Goal: Check status: Check status

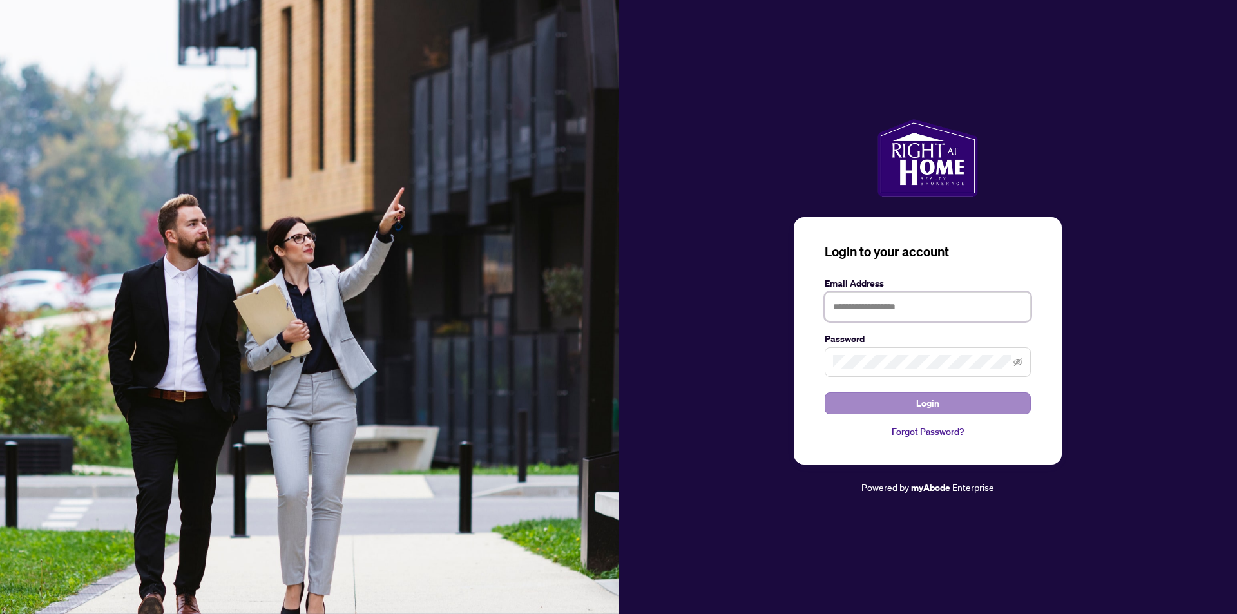
type input "**********"
click at [981, 403] on button "Login" at bounding box center [927, 403] width 206 height 22
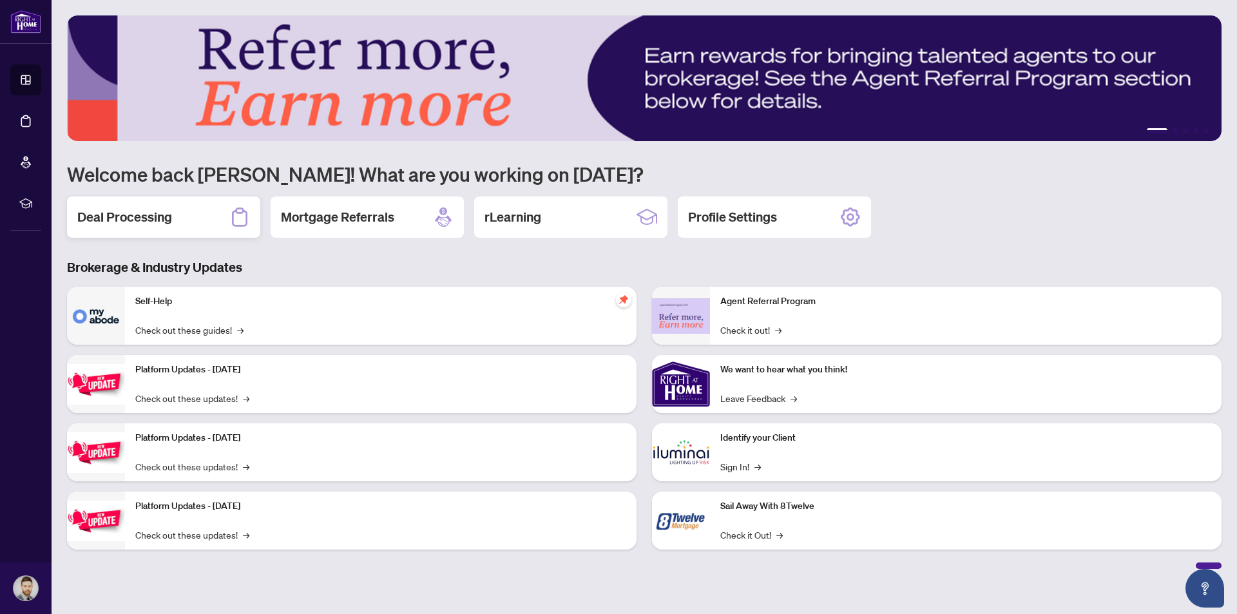
click at [169, 211] on h2 "Deal Processing" at bounding box center [124, 217] width 95 height 18
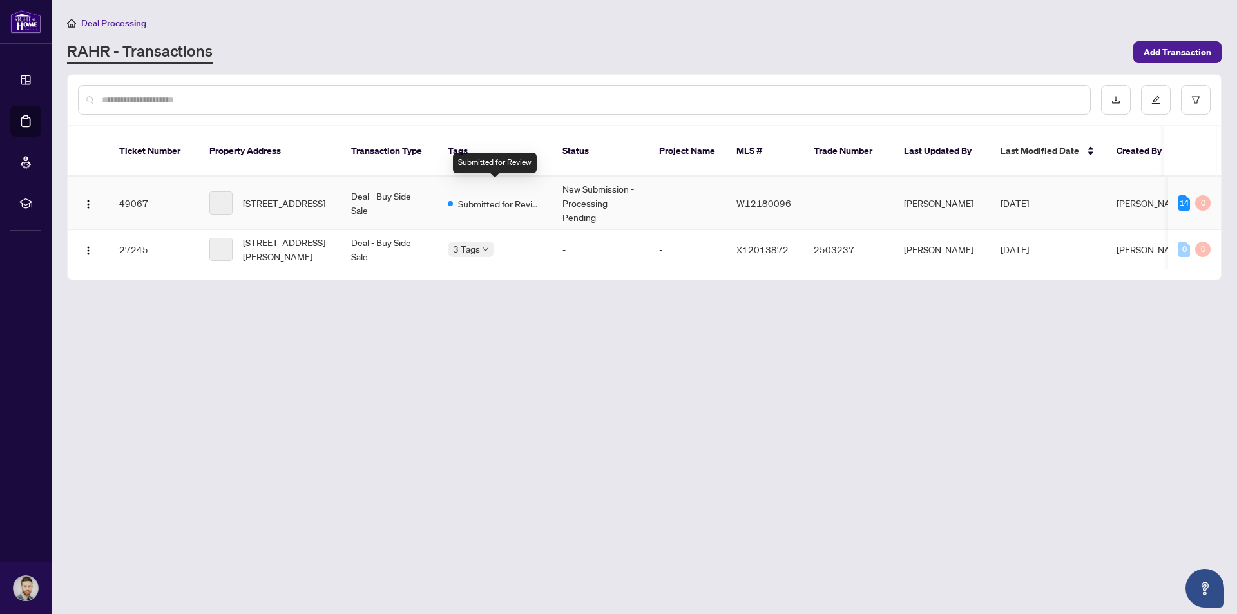
click at [493, 196] on span "Submitted for Review" at bounding box center [500, 203] width 84 height 14
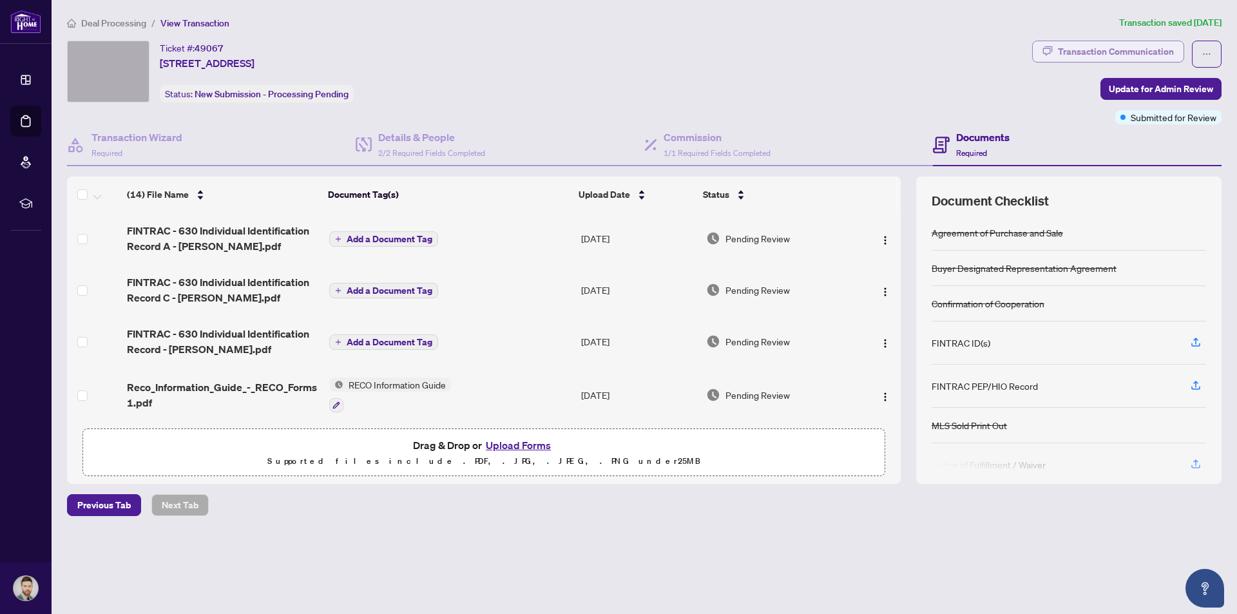
click at [1129, 49] on div "Transaction Communication" at bounding box center [1115, 51] width 116 height 21
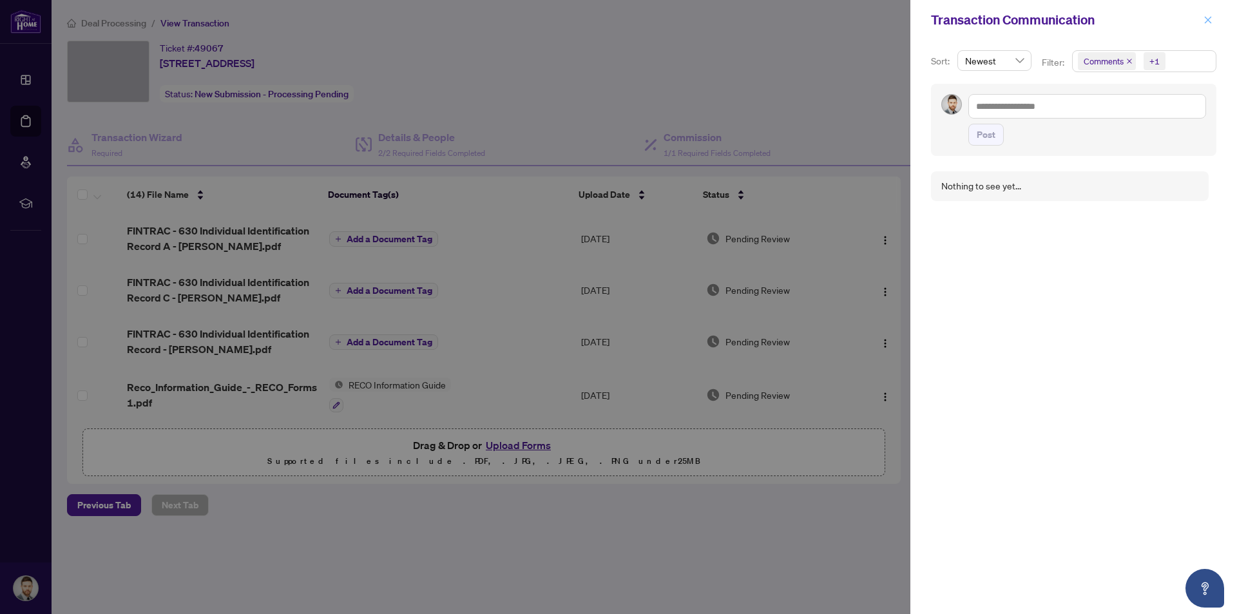
click at [1209, 19] on icon "close" at bounding box center [1207, 19] width 7 height 7
